Goal: Task Accomplishment & Management: Manage account settings

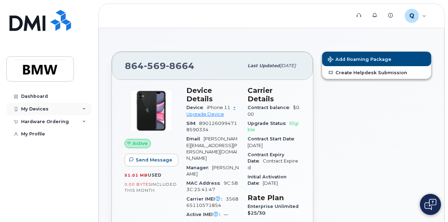
click at [82, 107] on div "My Devices" at bounding box center [48, 109] width 85 height 13
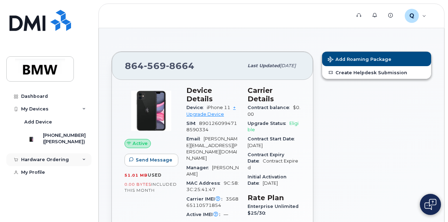
click at [78, 166] on div "Hardware Ordering" at bounding box center [48, 159] width 85 height 13
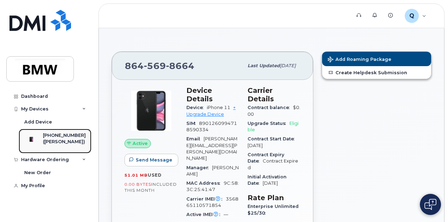
click at [72, 135] on div "[PHONE_NUMBER]" at bounding box center [64, 135] width 43 height 6
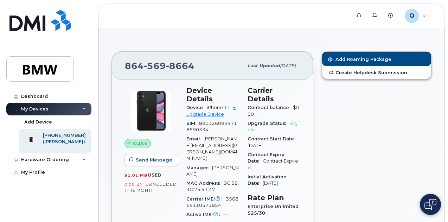
click at [210, 121] on span "8901260994718590334" at bounding box center [211, 127] width 51 height 12
click at [209, 105] on link "+ Upgrade Device" at bounding box center [210, 111] width 49 height 12
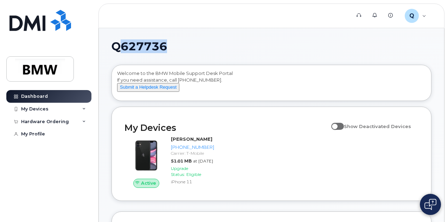
drag, startPoint x: 118, startPoint y: 46, endPoint x: 177, endPoint y: 46, distance: 58.7
click at [177, 46] on h1 "Q627736" at bounding box center [270, 46] width 317 height 11
click at [200, 47] on h1 "Q627736" at bounding box center [270, 46] width 317 height 11
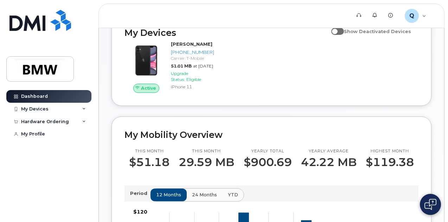
scroll to position [70, 0]
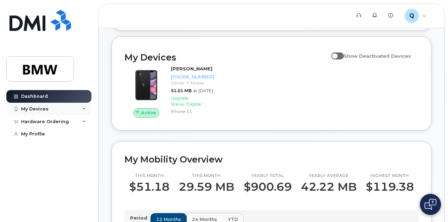
click at [84, 109] on icon at bounding box center [84, 109] width 4 height 4
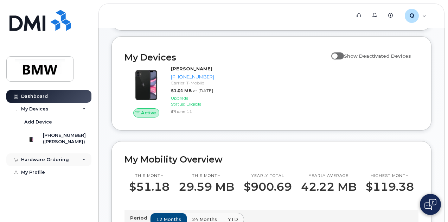
click at [84, 161] on icon at bounding box center [84, 160] width 4 height 4
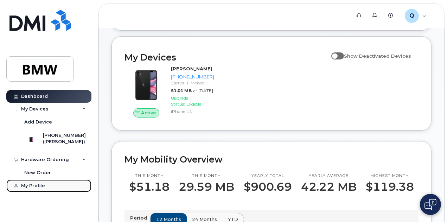
click at [63, 192] on link "My Profile" at bounding box center [48, 185] width 85 height 13
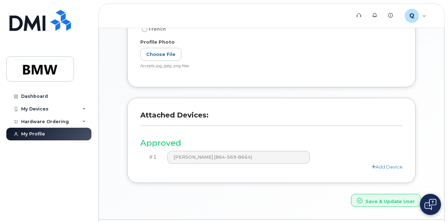
scroll to position [195, 0]
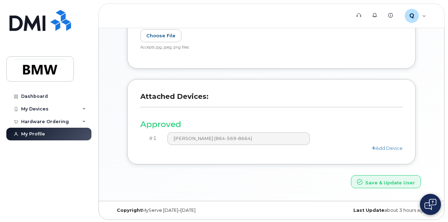
click at [255, 172] on div "Attached Devices: Approved #1 [PERSON_NAME] (864-569-8664) Add Device" at bounding box center [271, 127] width 299 height 96
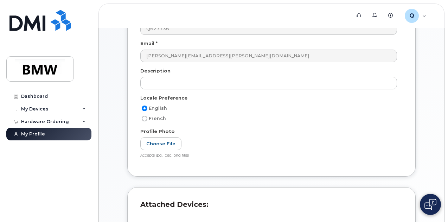
scroll to position [89, 0]
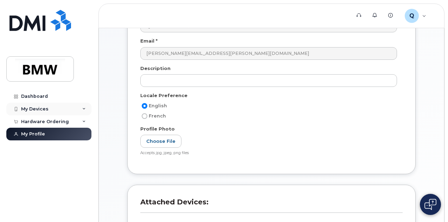
click at [87, 108] on div "My Devices" at bounding box center [48, 109] width 85 height 13
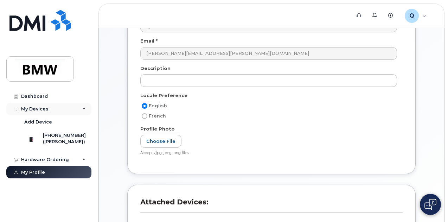
click at [88, 108] on div "My Devices" at bounding box center [48, 109] width 85 height 13
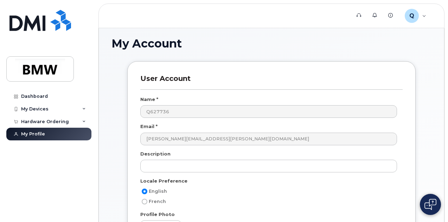
scroll to position [0, 0]
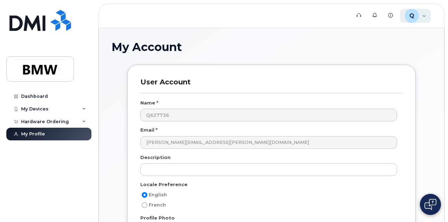
click at [413, 18] on span "Q" at bounding box center [411, 16] width 5 height 8
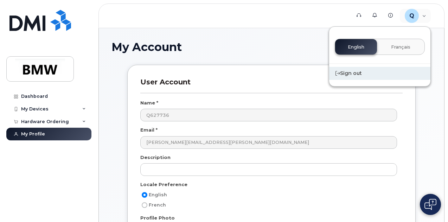
click at [348, 71] on div "Sign out" at bounding box center [379, 73] width 101 height 13
